Goal: Task Accomplishment & Management: Manage account settings

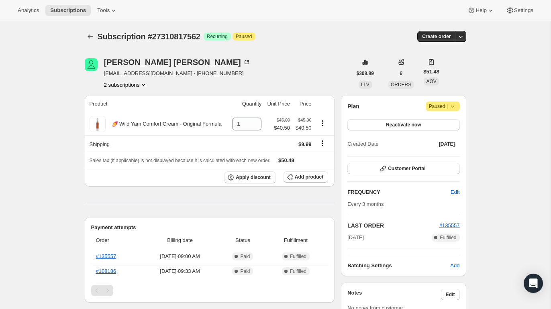
click at [134, 82] on button "2 subscriptions" at bounding box center [126, 85] width 44 height 8
click at [131, 100] on span "21740028186" at bounding box center [126, 100] width 56 height 8
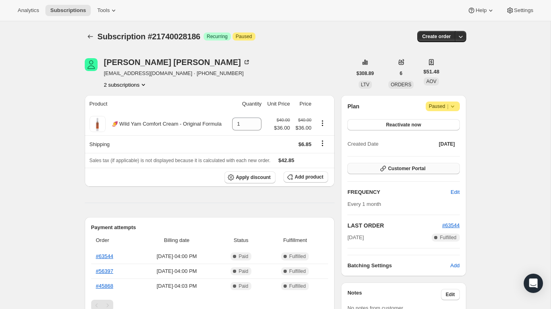
click at [411, 167] on span "Customer Portal" at bounding box center [406, 168] width 37 height 6
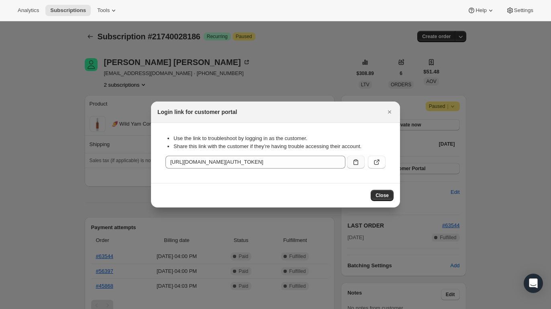
click at [352, 163] on icon ":re4:" at bounding box center [356, 162] width 8 height 8
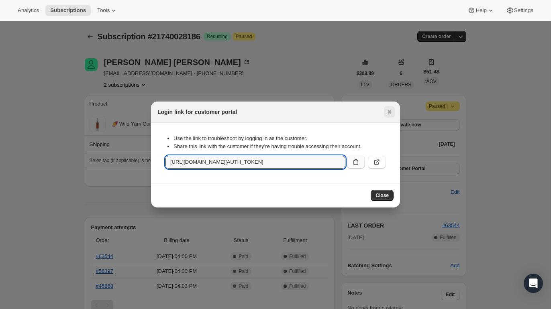
click at [392, 111] on icon "Close" at bounding box center [389, 112] width 8 height 8
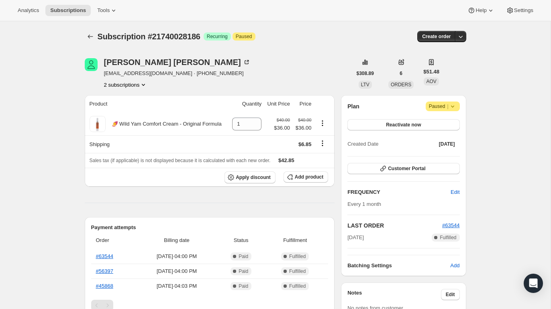
click at [122, 84] on button "2 subscriptions" at bounding box center [126, 85] width 44 height 8
click at [127, 114] on span "27310817562" at bounding box center [113, 113] width 32 height 6
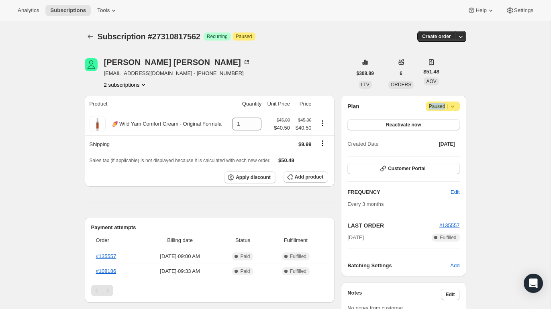
drag, startPoint x: 445, startPoint y: 107, endPoint x: 427, endPoint y: 107, distance: 17.3
click at [427, 107] on span "Attention Paused |" at bounding box center [442, 107] width 34 height 10
copy span "Paused"
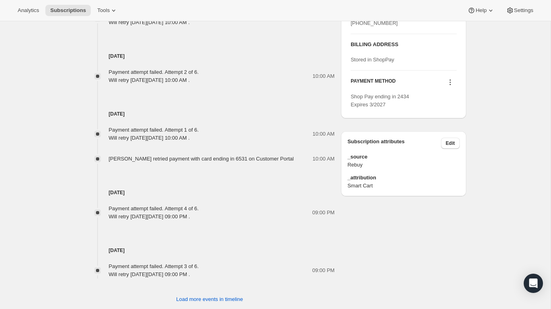
scroll to position [464, 0]
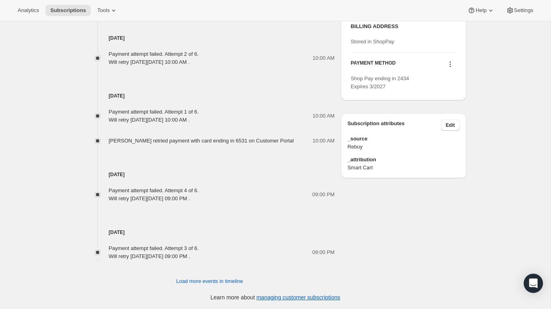
click at [447, 68] on icon at bounding box center [450, 64] width 8 height 8
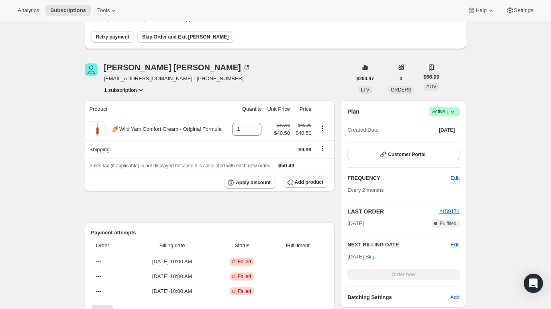
scroll to position [0, 0]
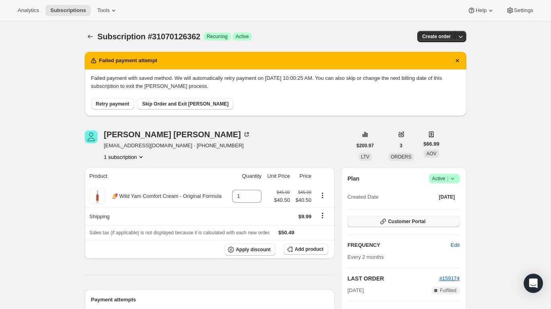
click at [417, 218] on button "Customer Portal" at bounding box center [403, 221] width 112 height 11
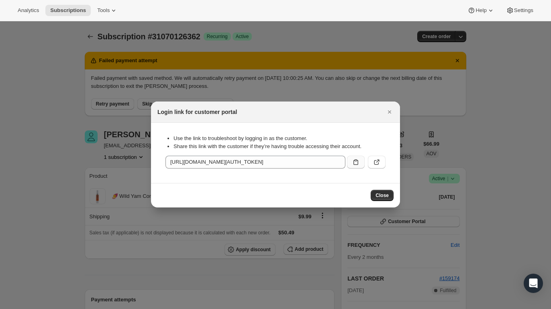
click at [357, 161] on icon ":rc0:" at bounding box center [356, 162] width 8 height 8
click at [391, 112] on icon "Close" at bounding box center [389, 112] width 8 height 8
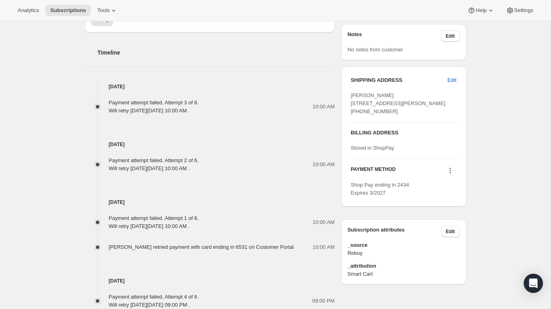
scroll to position [360, 0]
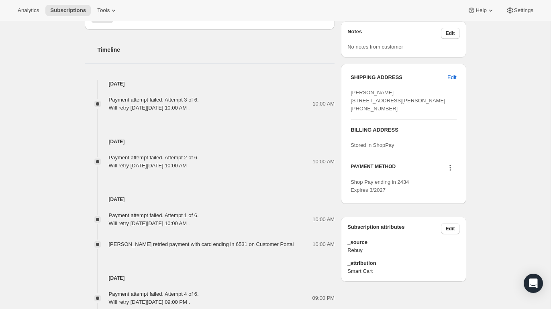
click at [451, 172] on icon at bounding box center [450, 168] width 8 height 8
click at [449, 201] on span "Send link to update card" at bounding box center [448, 199] width 56 height 6
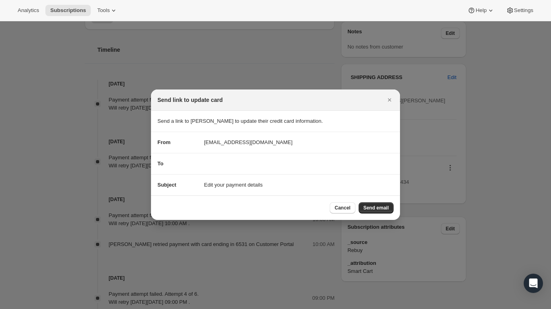
click at [226, 179] on section "Subject Edit your payment details" at bounding box center [275, 185] width 249 height 21
click at [221, 167] on div "To" at bounding box center [275, 164] width 236 height 8
click at [205, 157] on section "To" at bounding box center [275, 163] width 249 height 21
click at [392, 95] on button "Close" at bounding box center [389, 99] width 11 height 11
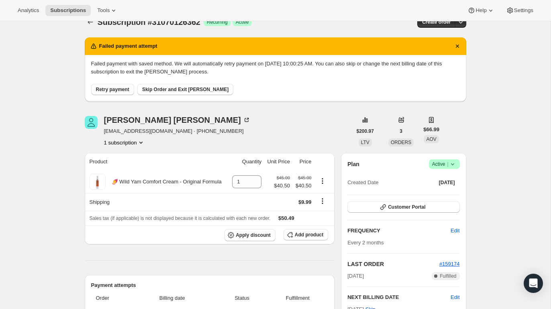
scroll to position [5, 0]
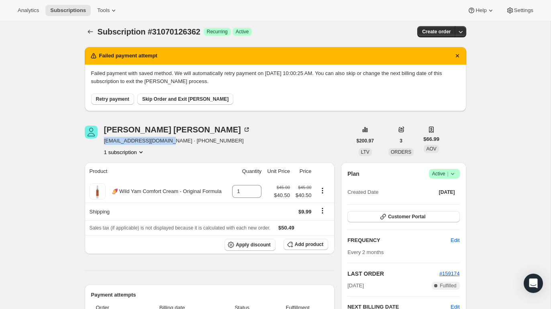
drag, startPoint x: 165, startPoint y: 143, endPoint x: 102, endPoint y: 140, distance: 63.5
click at [102, 140] on div "Colette Moser coletterenae@gmail.com · +18014555018 1 subscription" at bounding box center [218, 141] width 267 height 30
click at [377, 218] on button "Customer Portal" at bounding box center [403, 216] width 112 height 11
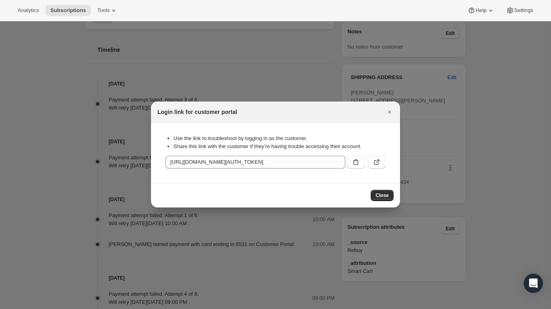
scroll to position [0, 0]
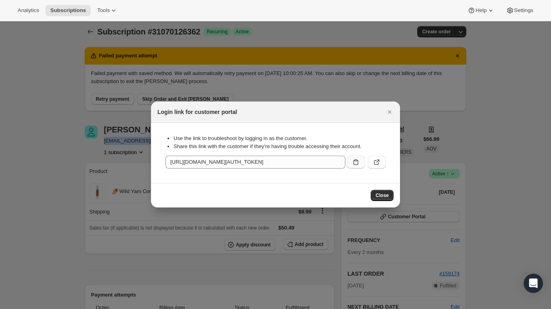
click at [353, 162] on icon ":rc0:" at bounding box center [356, 162] width 8 height 8
copy span "coletterenae@gmail.com"
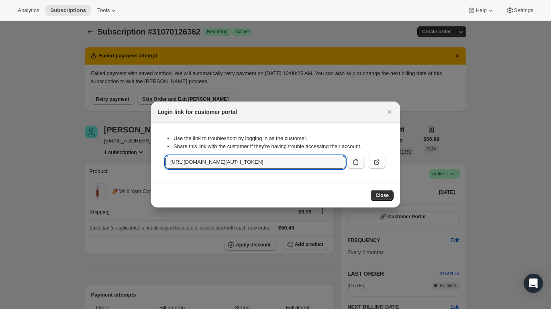
click at [355, 161] on icon ":rc0:" at bounding box center [356, 162] width 8 height 8
